Goal: Check status: Check status

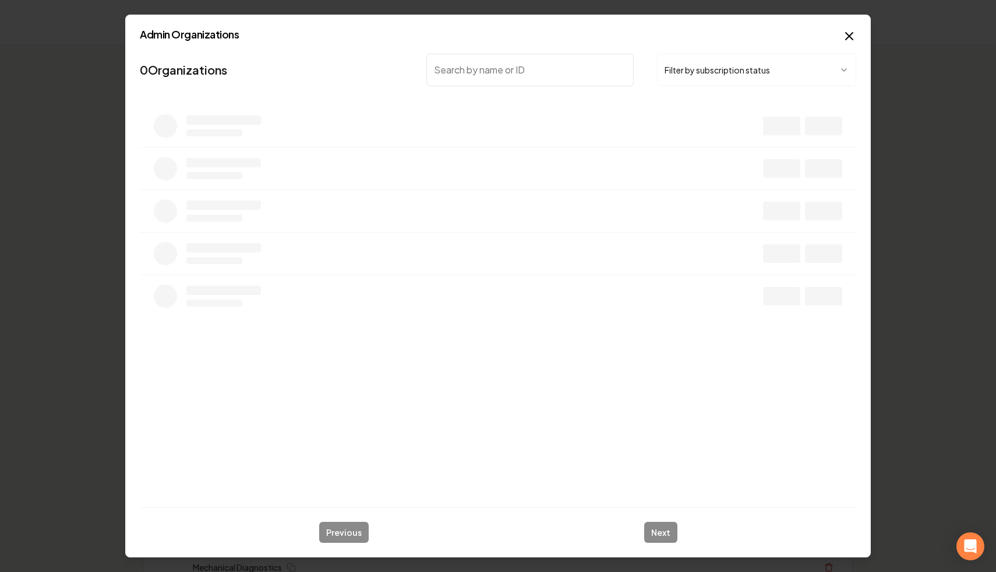
click at [687, 64] on button "Filter by subscription status" at bounding box center [756, 70] width 199 height 33
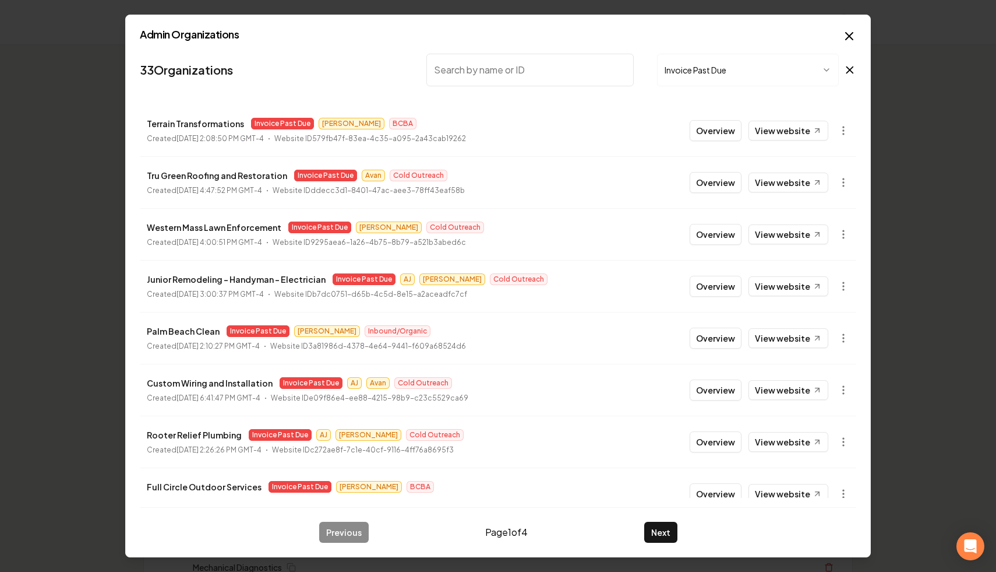
click at [534, 81] on input "search" at bounding box center [530, 70] width 207 height 33
paste input "Power'd Up Electric, LLC"
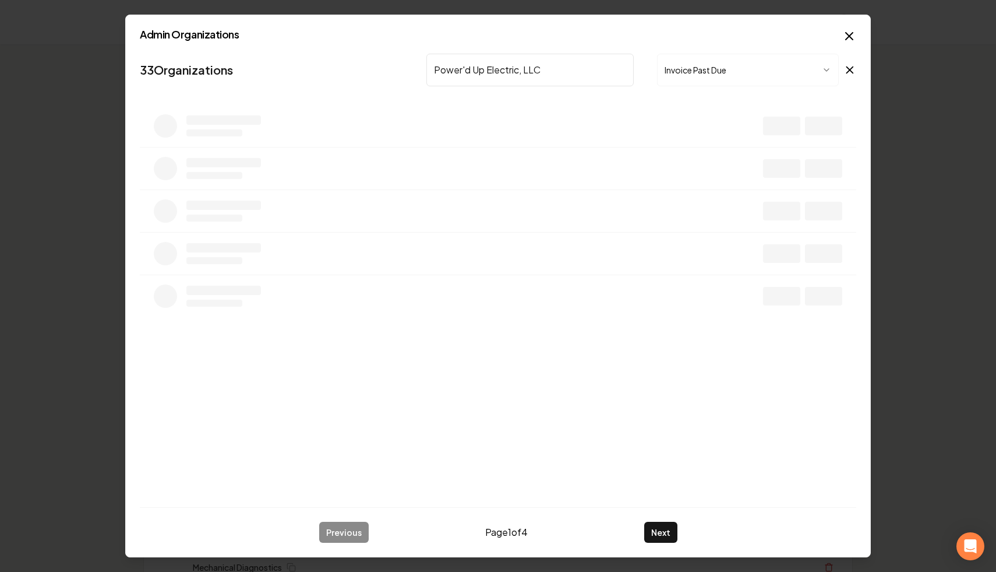
type input "Power'd Up Electric, LLC"
click at [851, 69] on icon at bounding box center [850, 70] width 13 height 14
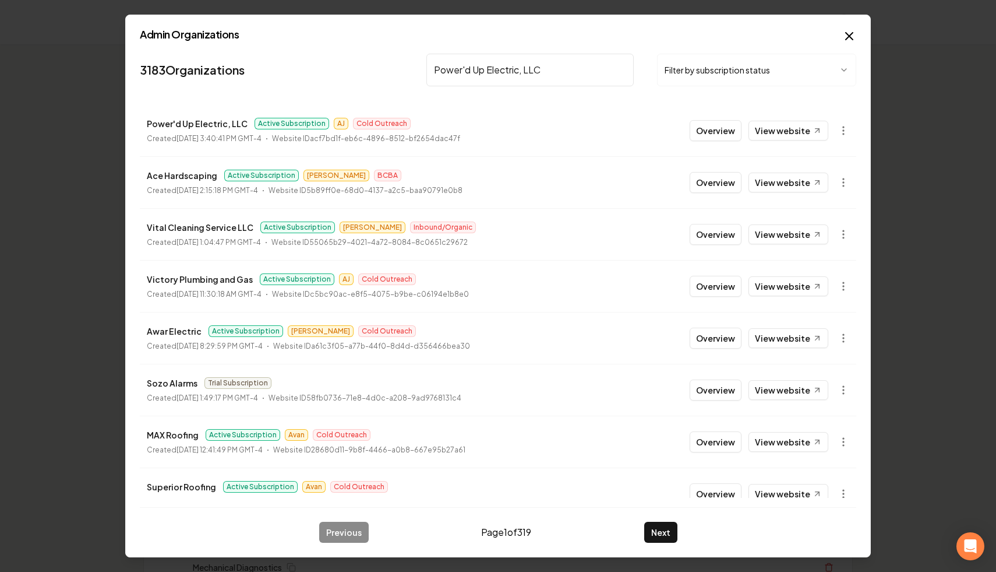
click at [553, 61] on input "Power'd Up Electric, LLC" at bounding box center [530, 70] width 207 height 33
click at [540, 79] on input "Power'd Up Electric, LLC" at bounding box center [530, 70] width 207 height 33
click at [841, 134] on icon "button" at bounding box center [844, 131] width 12 height 12
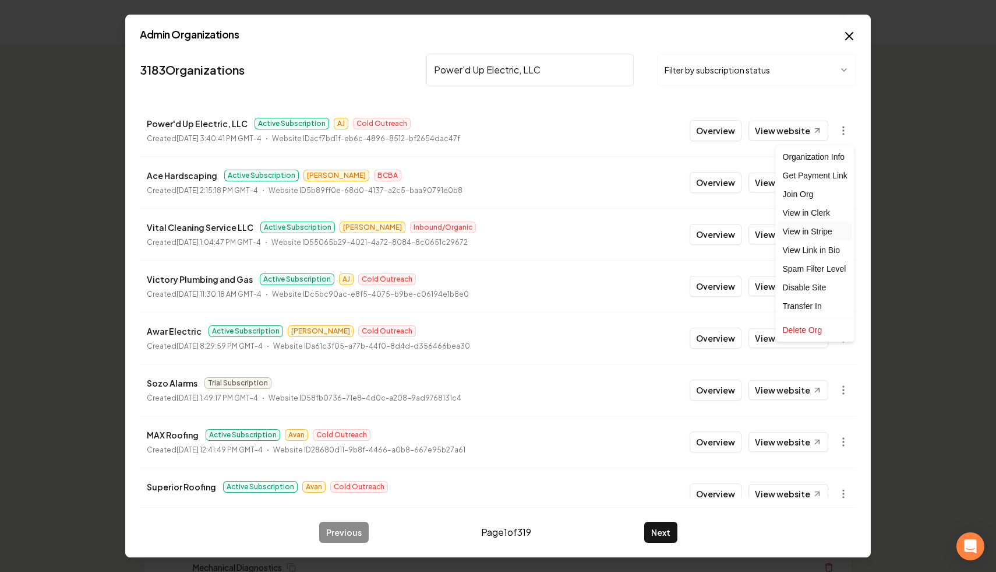
click at [826, 232] on link "View in Stripe" at bounding box center [815, 231] width 74 height 19
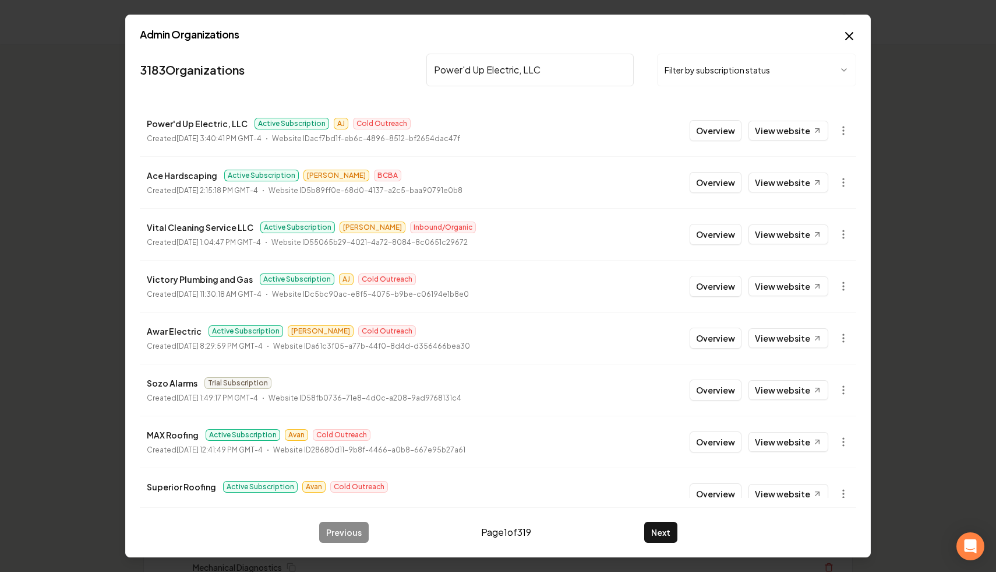
click at [621, 71] on input "Power'd Up Electric, LLC" at bounding box center [530, 70] width 207 height 33
click at [710, 68] on button "Filter by subscription status" at bounding box center [756, 70] width 199 height 33
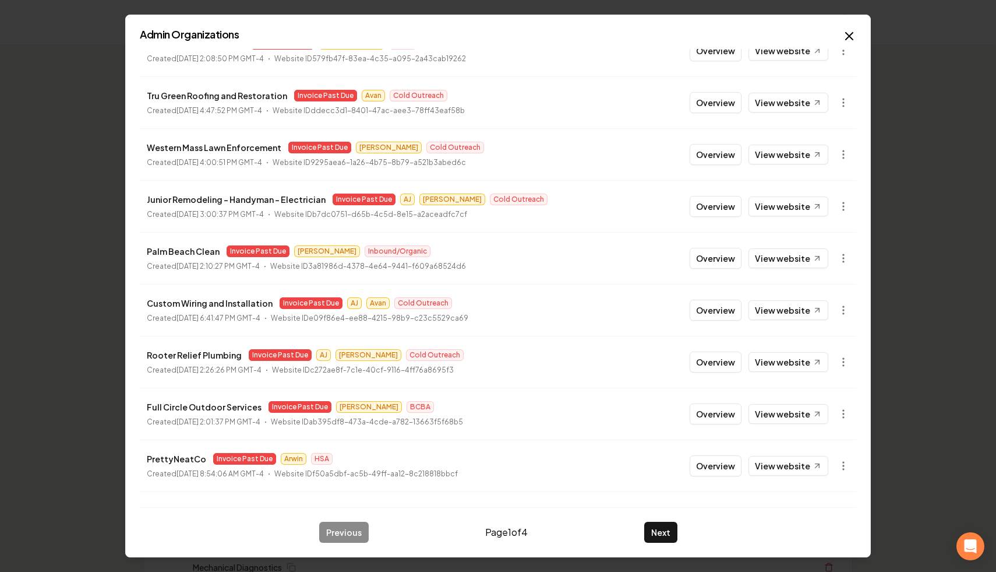
scroll to position [125, 0]
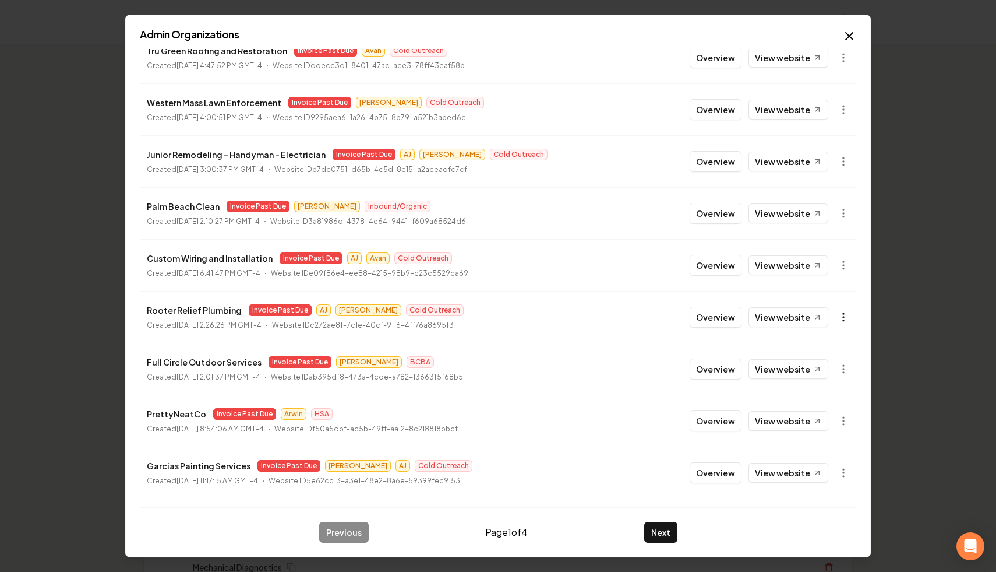
click at [841, 316] on icon "button" at bounding box center [844, 317] width 12 height 12
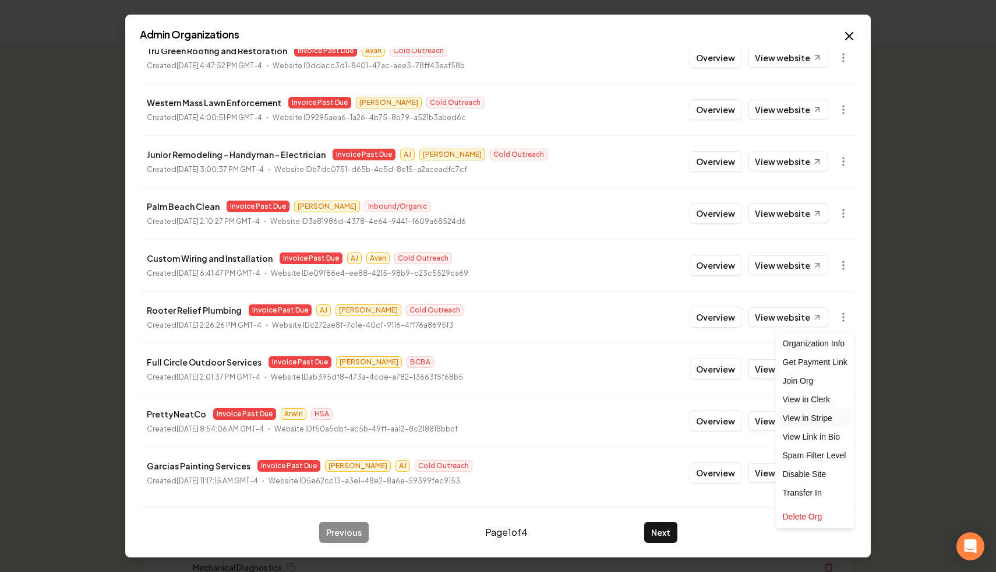
click at [823, 420] on link "View in Stripe" at bounding box center [815, 417] width 74 height 19
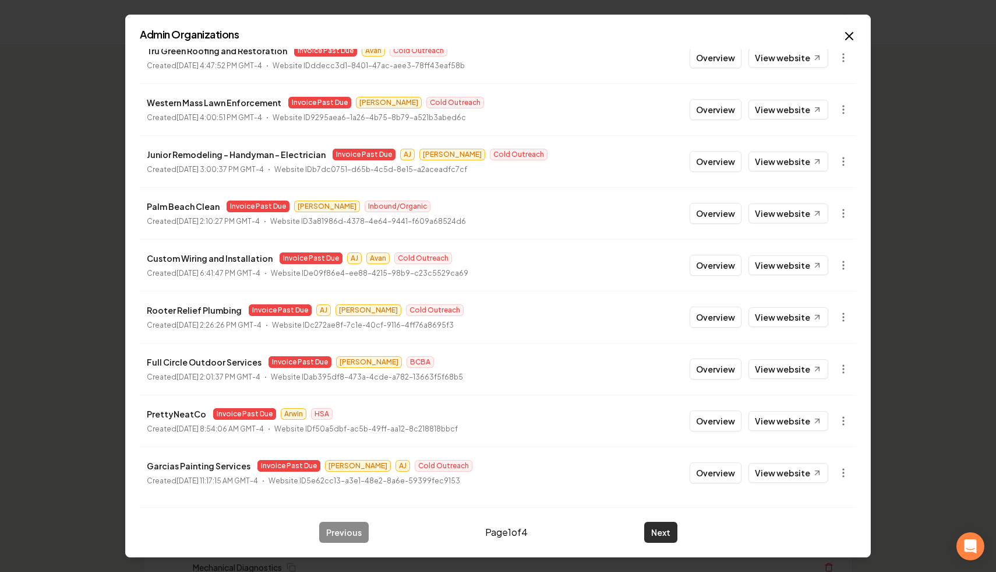
click at [657, 540] on button "Next" at bounding box center [660, 532] width 33 height 21
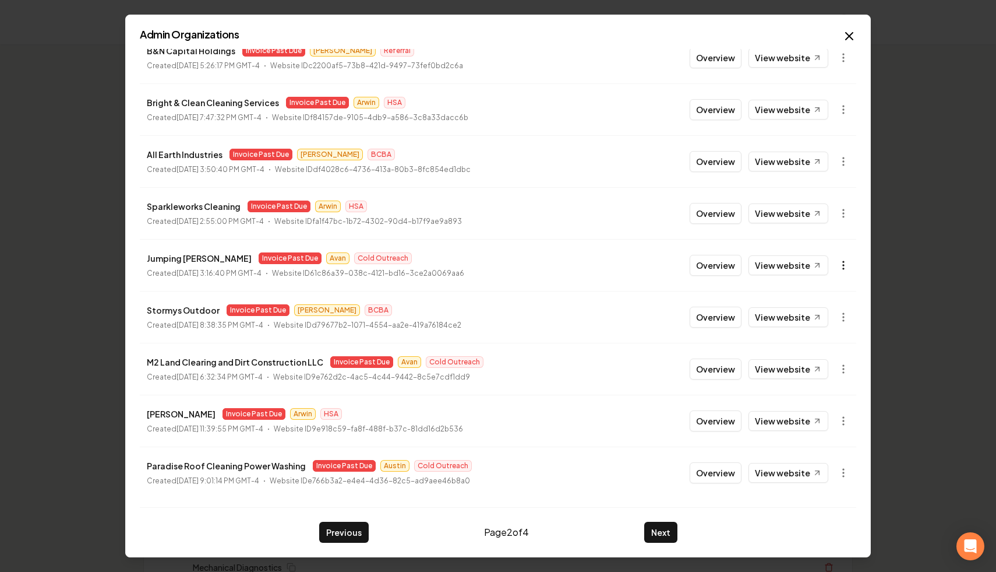
click at [845, 266] on icon "button" at bounding box center [844, 265] width 12 height 12
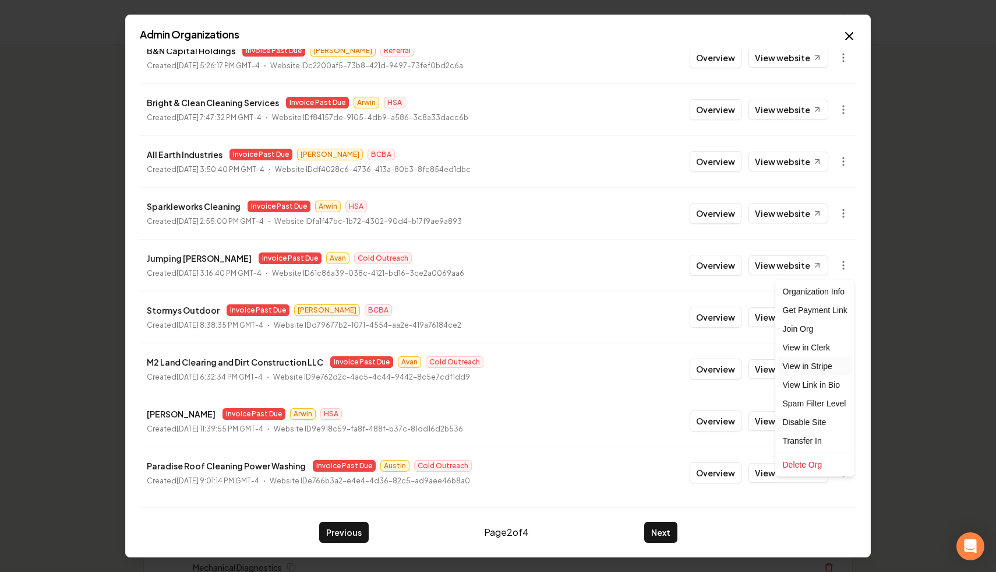
click at [832, 368] on link "View in Stripe" at bounding box center [815, 366] width 74 height 19
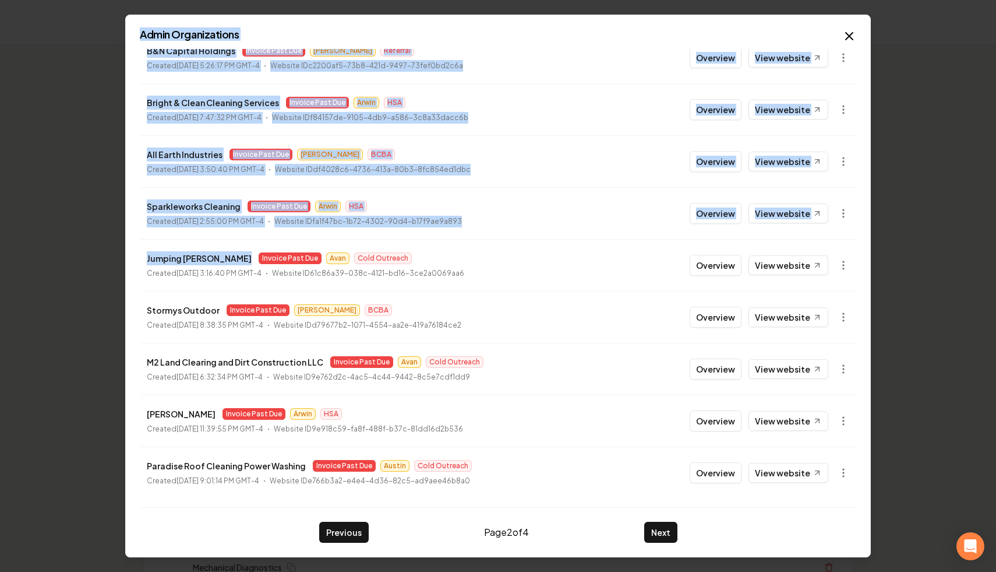
drag, startPoint x: 238, startPoint y: 259, endPoint x: 121, endPoint y: 260, distance: 116.5
click at [121, 260] on body "Organization Rebolt Site Builder 2479 companies Add New Business Logo Company N…" at bounding box center [498, 286] width 996 height 572
copy body "Admin Organizations 33 Organizations Invoice Past Due Uncle Jrs Invoice Past Du…"
click at [274, 190] on li "Sparkleworks Cleaning Invoice Past Due Arwin HSA Created [DATE] 2:55:00 PM GMT-…" at bounding box center [498, 213] width 717 height 52
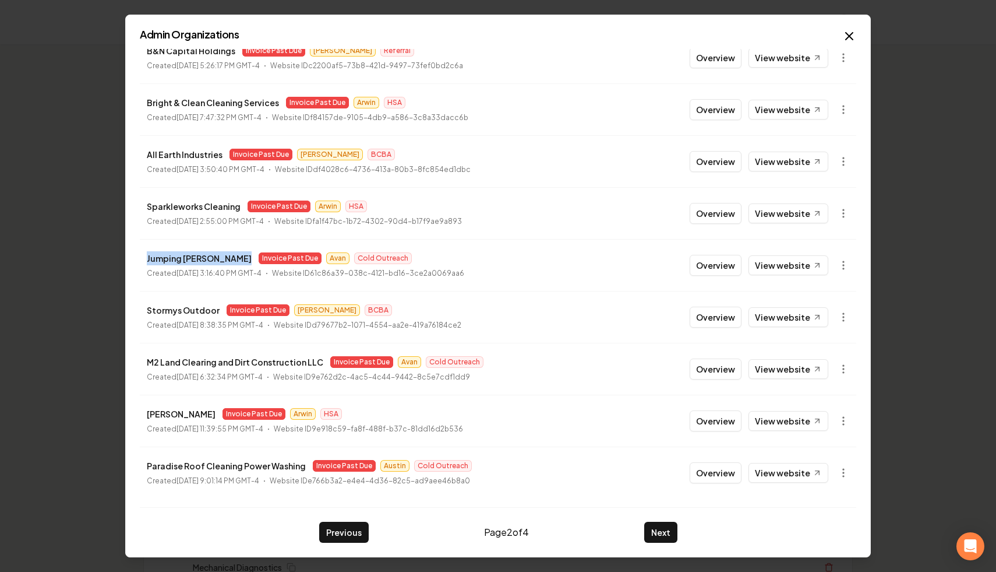
drag, startPoint x: 238, startPoint y: 260, endPoint x: 140, endPoint y: 261, distance: 98.5
click at [140, 261] on li "Jumping Jack Plumbing Invoice Past Due Avan Cold Outreach Created [DATE] 3:16:4…" at bounding box center [498, 265] width 717 height 52
copy p "Jumping [PERSON_NAME]"
click at [650, 523] on button "Next" at bounding box center [660, 532] width 33 height 21
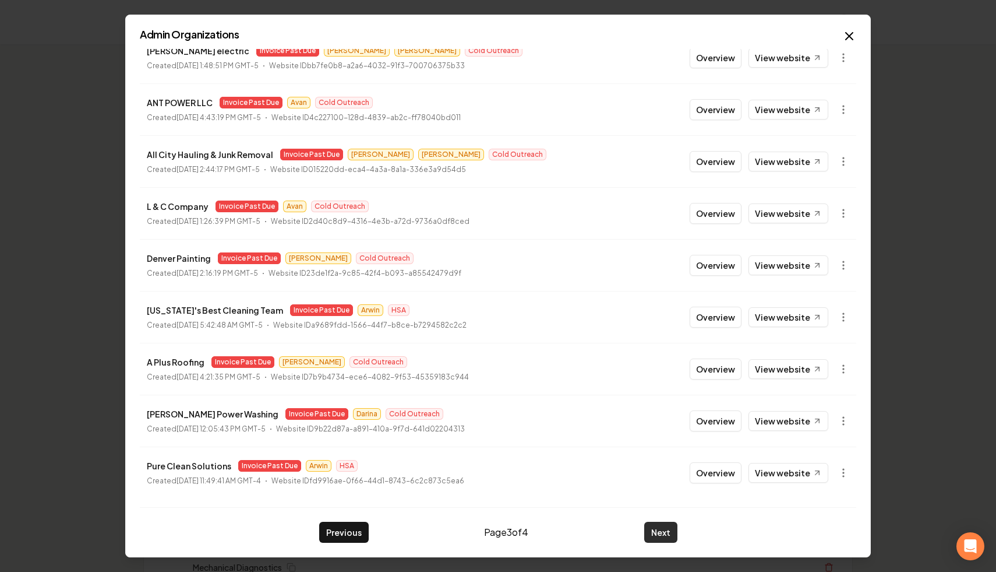
click at [658, 532] on button "Next" at bounding box center [660, 532] width 33 height 21
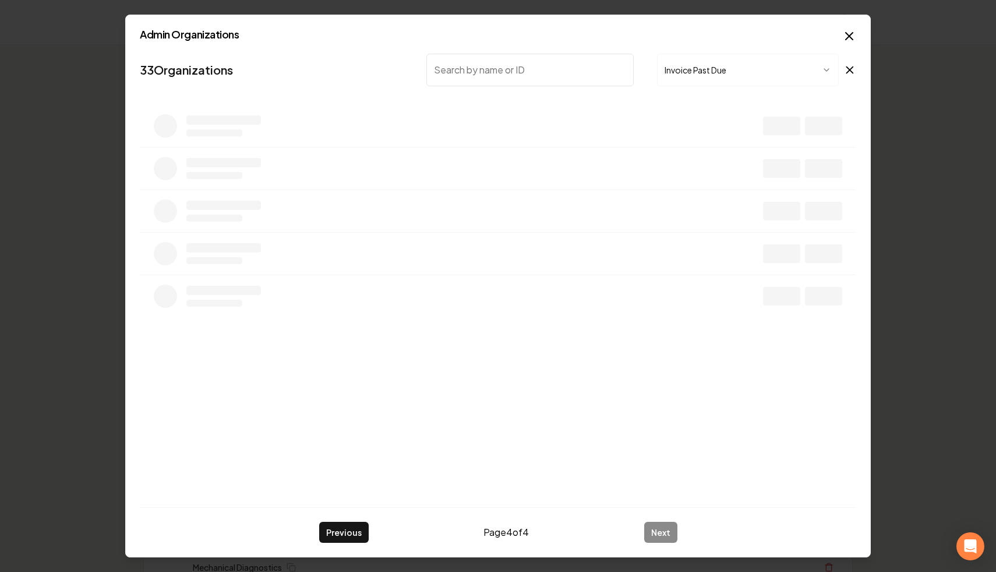
scroll to position [0, 0]
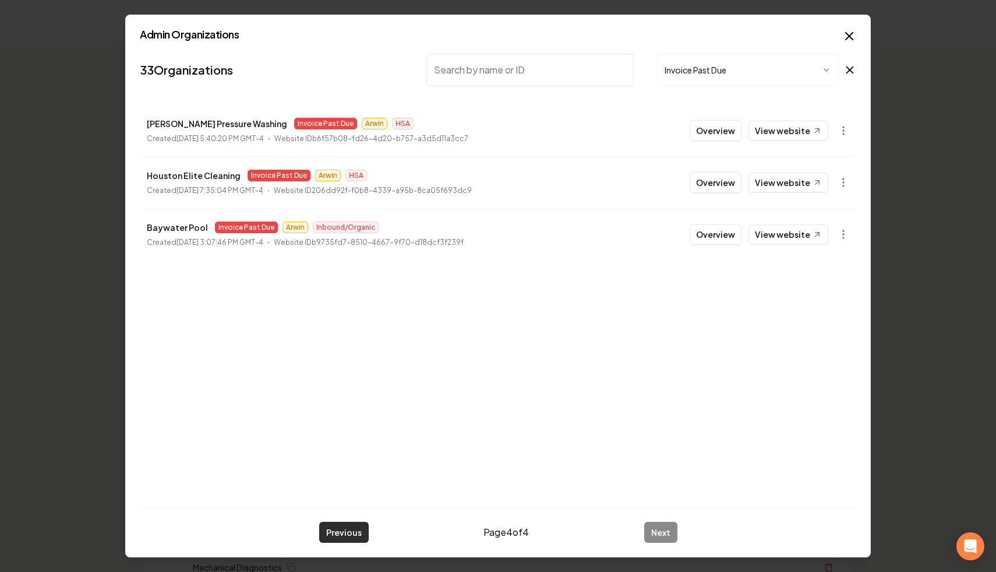
click at [346, 529] on button "Previous" at bounding box center [344, 532] width 50 height 21
